Goal: Task Accomplishment & Management: Use online tool/utility

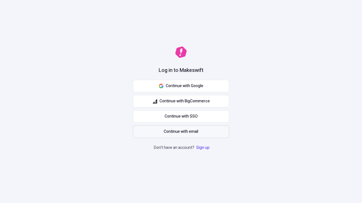
click at [181, 132] on span "Continue with email" at bounding box center [181, 132] width 34 height 6
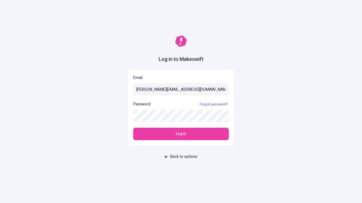
type input "[PERSON_NAME][EMAIL_ADDRESS][DOMAIN_NAME]"
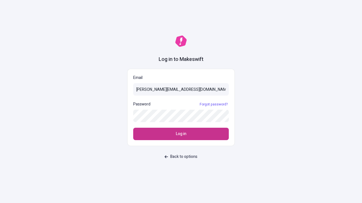
click at [181, 134] on span "Log in" at bounding box center [181, 134] width 10 height 6
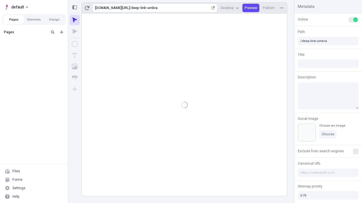
type input "/deep-link-umbra"
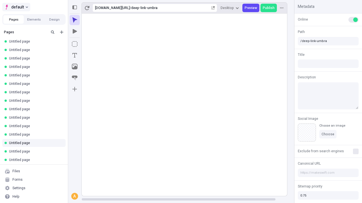
click at [16, 7] on span "default" at bounding box center [17, 7] width 13 height 7
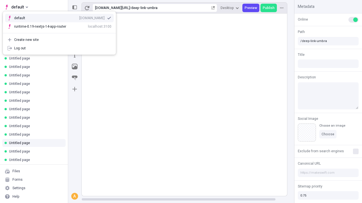
click at [79, 17] on div "[DOMAIN_NAME]" at bounding box center [91, 18] width 25 height 5
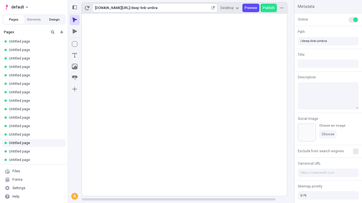
click at [54, 19] on button "Design" at bounding box center [54, 19] width 20 height 8
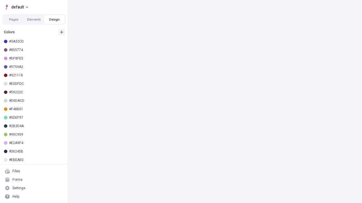
click at [62, 32] on icon "button" at bounding box center [61, 32] width 3 height 3
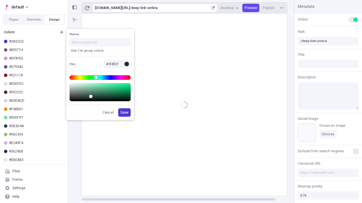
click at [125, 113] on span "Save" at bounding box center [124, 112] width 8 height 5
